Goal: Task Accomplishment & Management: Use online tool/utility

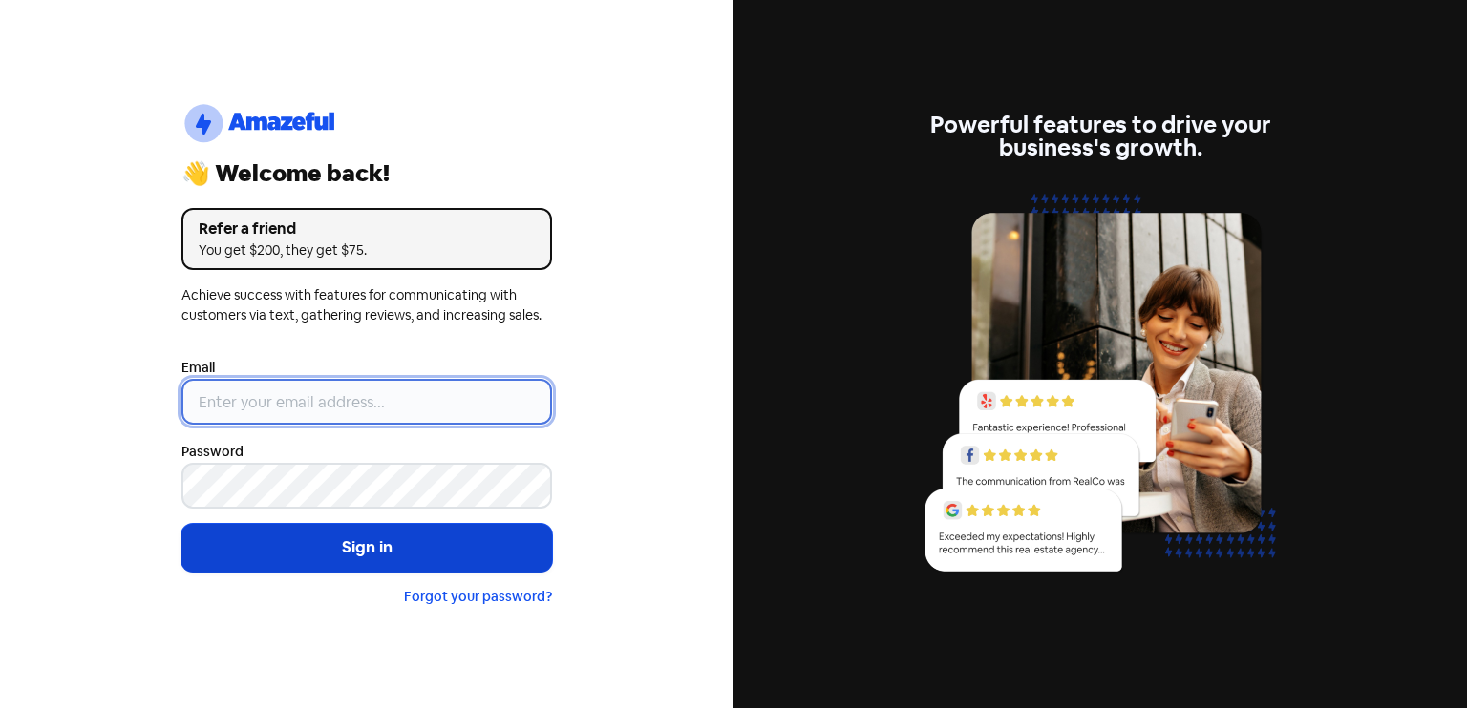
type input "[EMAIL_ADDRESS][DOMAIN_NAME]"
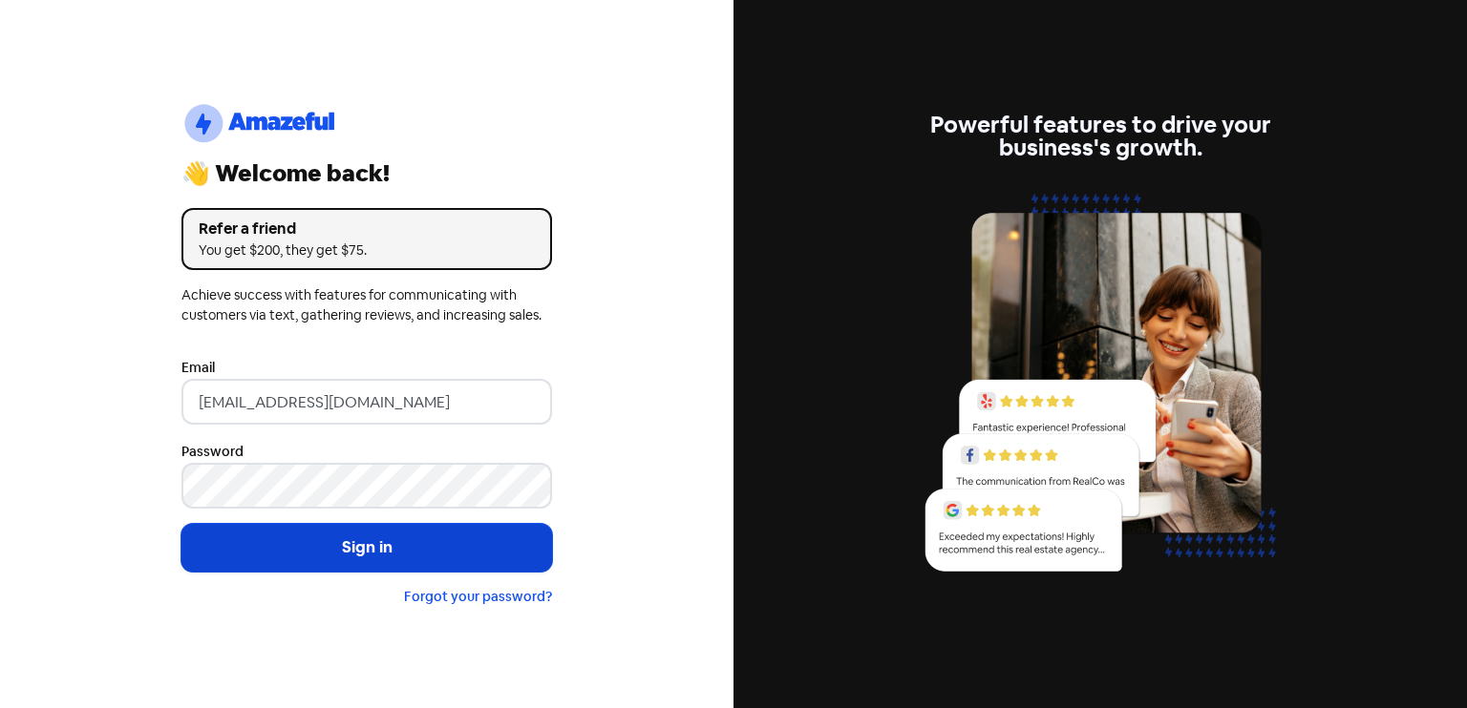
click at [355, 545] on button "Sign in" at bounding box center [366, 548] width 370 height 48
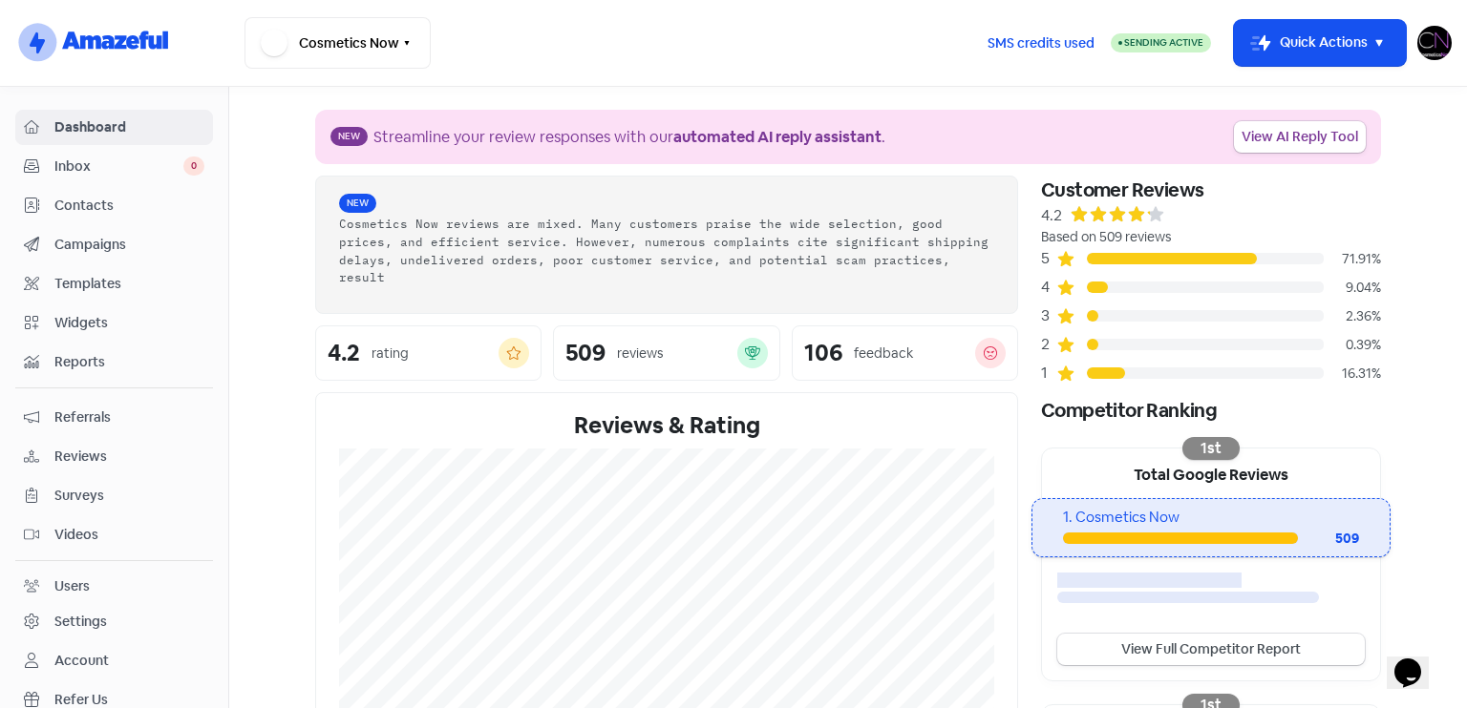
click at [63, 462] on span "Reviews" at bounding box center [129, 457] width 150 height 20
